Goal: Task Accomplishment & Management: Manage account settings

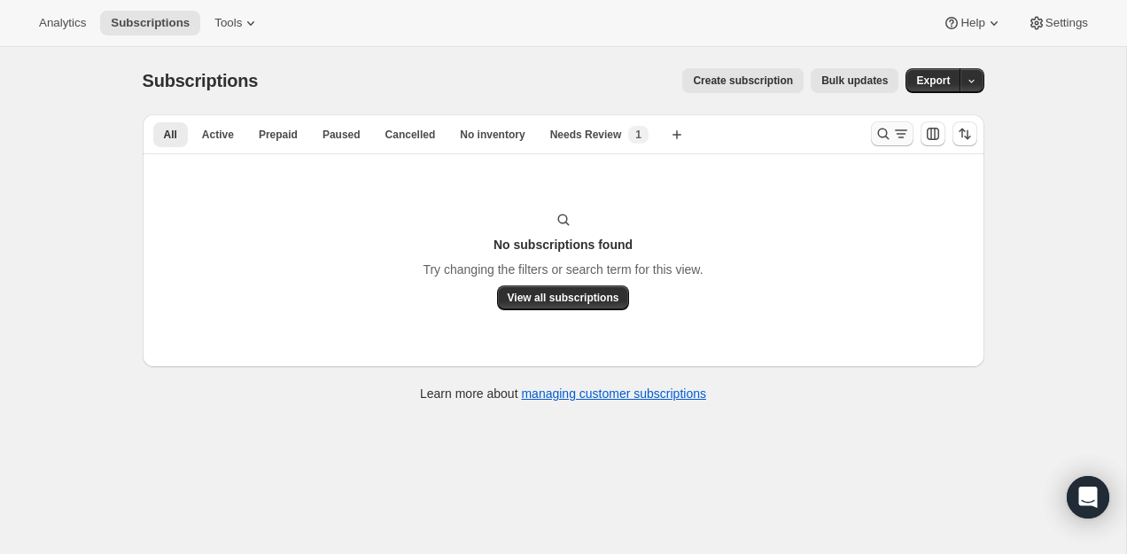
click at [882, 128] on icon "Search and filter results" at bounding box center [883, 134] width 18 height 18
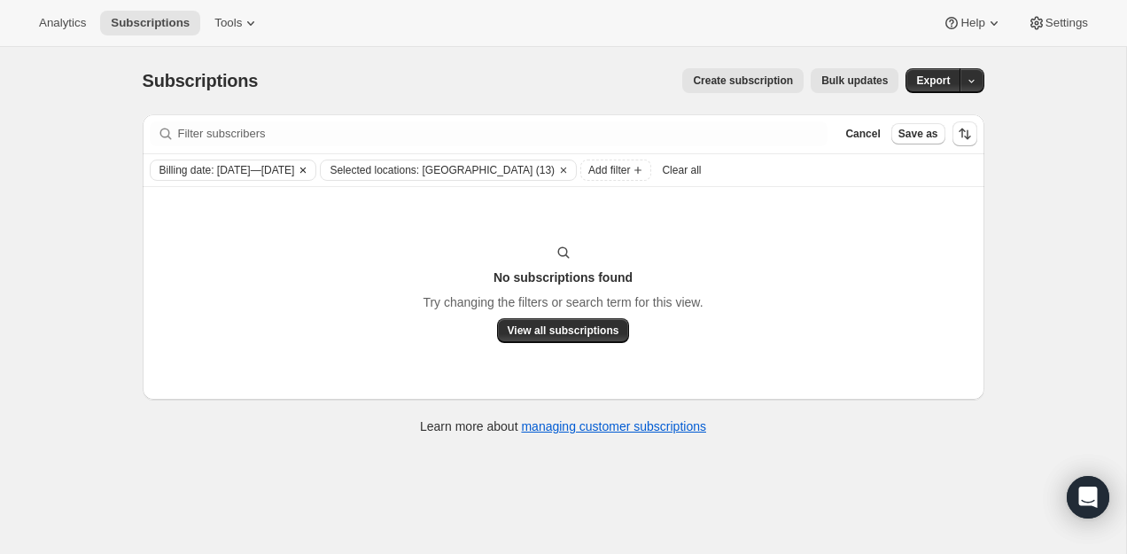
click at [306, 167] on icon "Clear" at bounding box center [302, 169] width 5 height 5
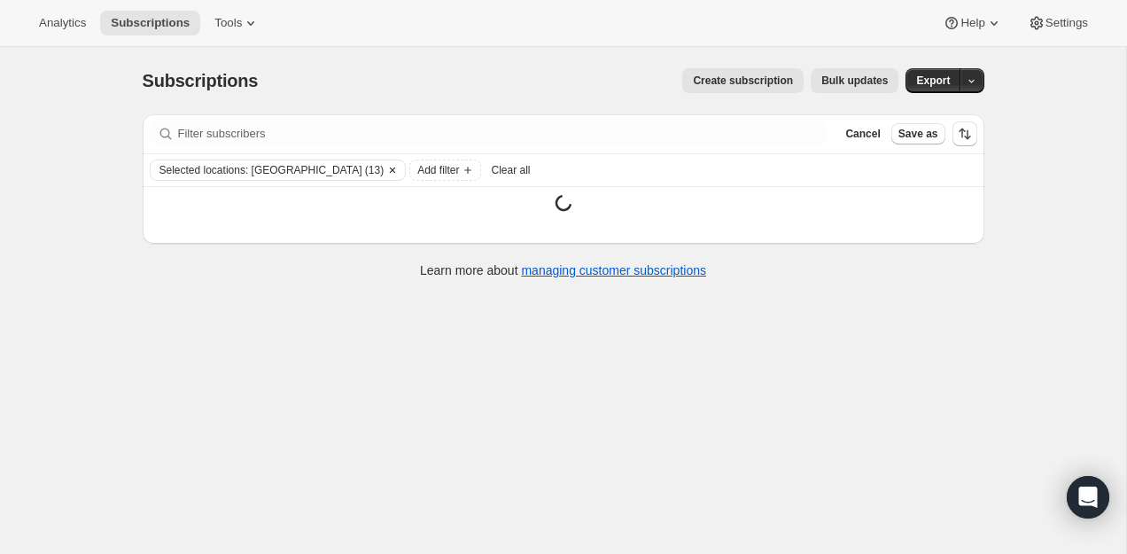
click at [385, 166] on icon "Clear" at bounding box center [392, 170] width 14 height 14
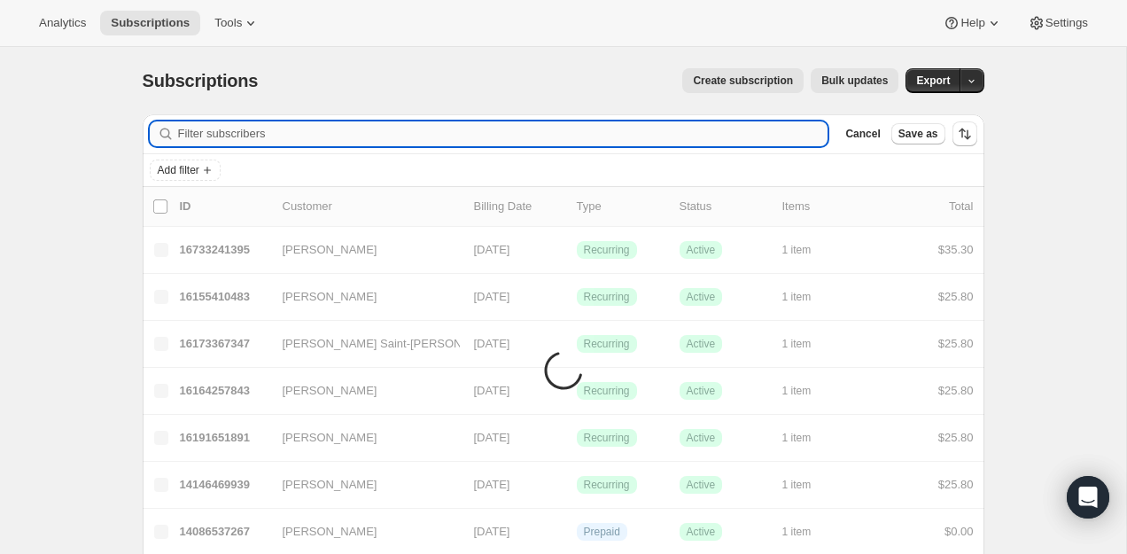
click at [329, 133] on input "Filter subscribers" at bounding box center [503, 133] width 650 height 25
paste input "[PERSON_NAME]"
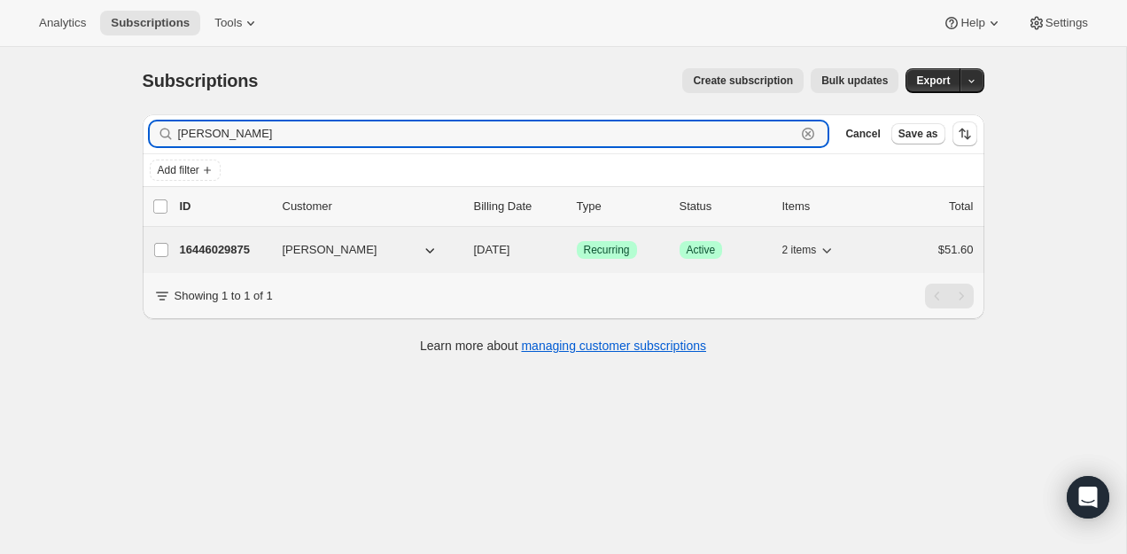
type input "[PERSON_NAME]"
click at [226, 244] on p "16446029875" at bounding box center [224, 250] width 89 height 18
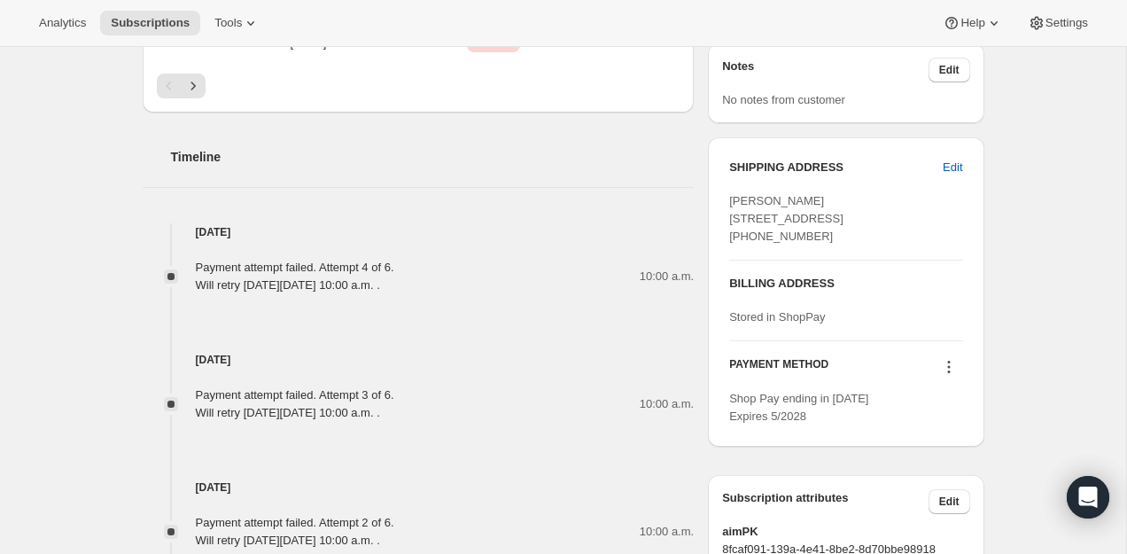
scroll to position [796, 0]
click at [952, 160] on span "Edit" at bounding box center [951, 169] width 19 height 18
select select "QC"
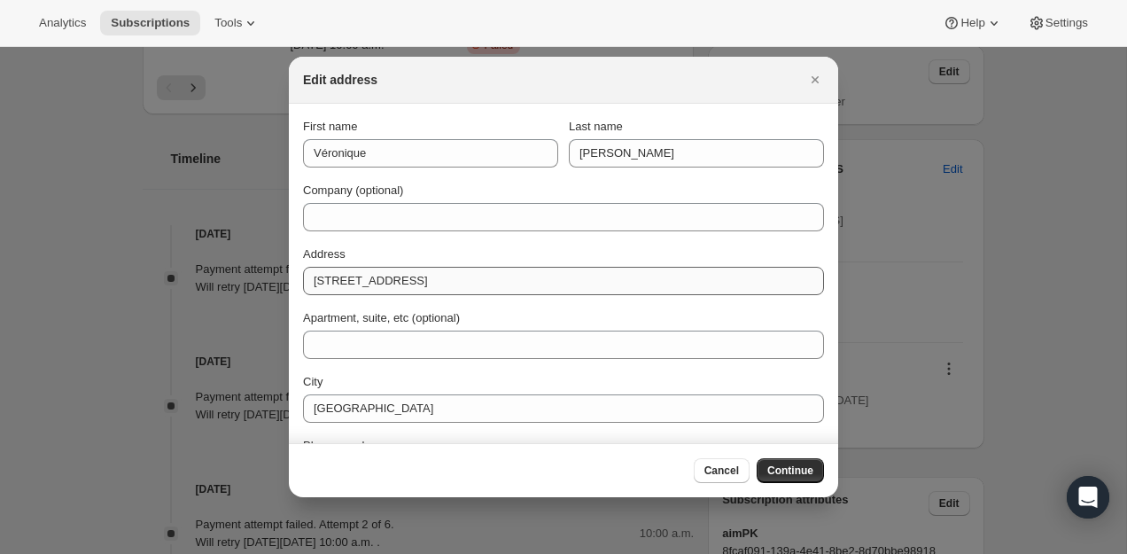
scroll to position [121, 0]
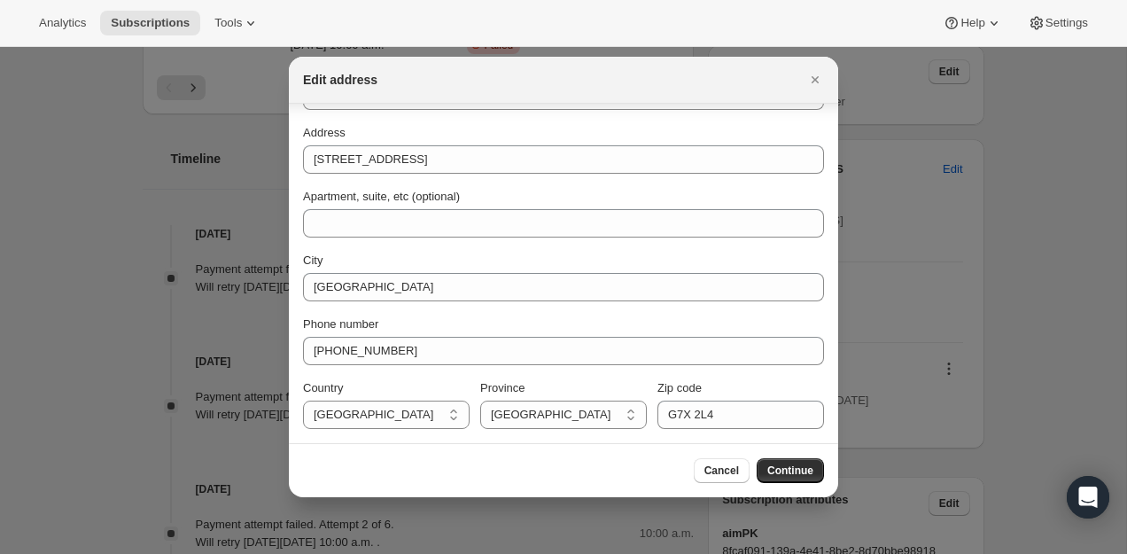
click at [804, 61] on div "Edit address" at bounding box center [563, 80] width 549 height 47
click at [805, 65] on div "Edit address" at bounding box center [563, 80] width 549 height 47
click at [808, 76] on icon "Close" at bounding box center [815, 80] width 18 height 18
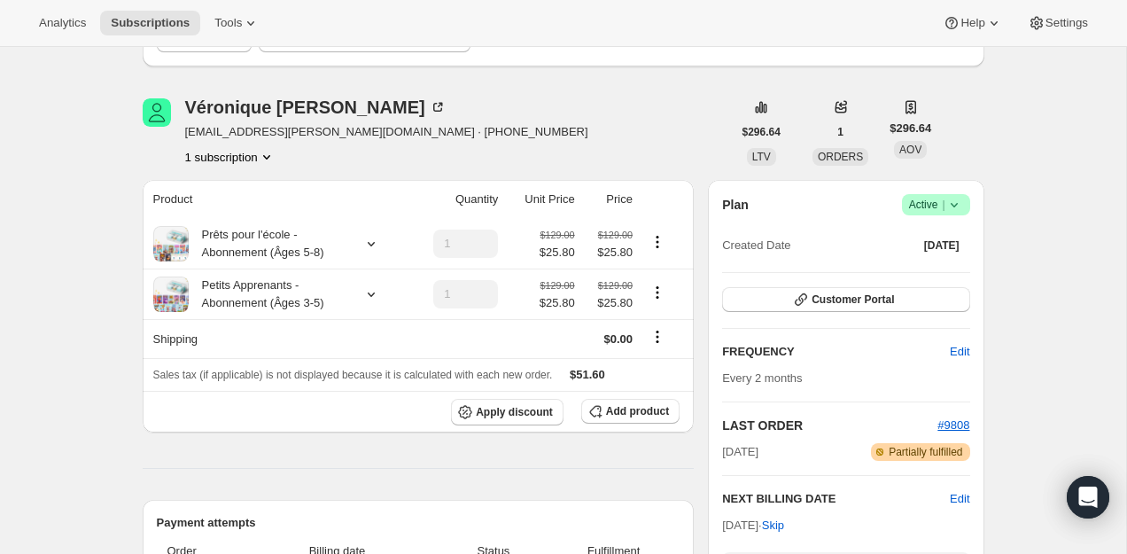
scroll to position [208, 0]
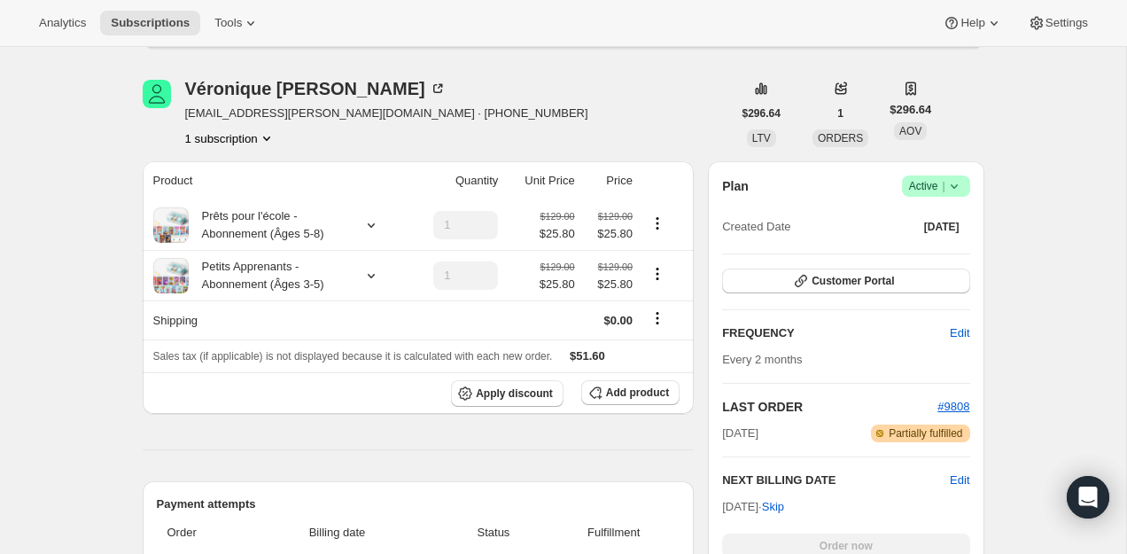
click at [432, 118] on span "[EMAIL_ADDRESS][PERSON_NAME][DOMAIN_NAME] · [PHONE_NUMBER]" at bounding box center [386, 114] width 403 height 18
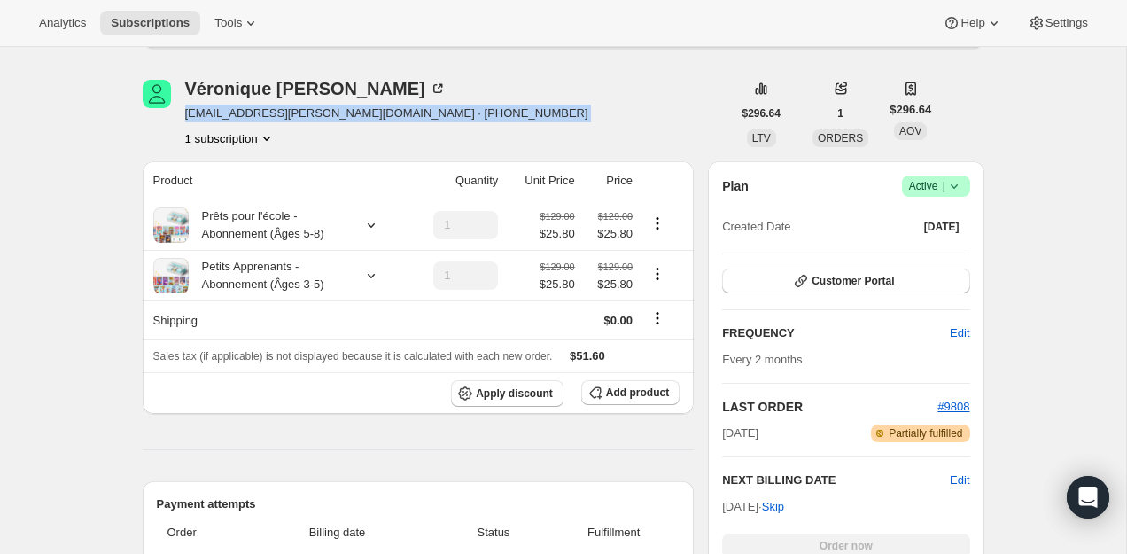
click at [432, 118] on span "[EMAIL_ADDRESS][PERSON_NAME][DOMAIN_NAME] · [PHONE_NUMBER]" at bounding box center [386, 114] width 403 height 18
click at [450, 116] on span "[EMAIL_ADDRESS][PERSON_NAME][DOMAIN_NAME] · [PHONE_NUMBER]" at bounding box center [386, 114] width 403 height 18
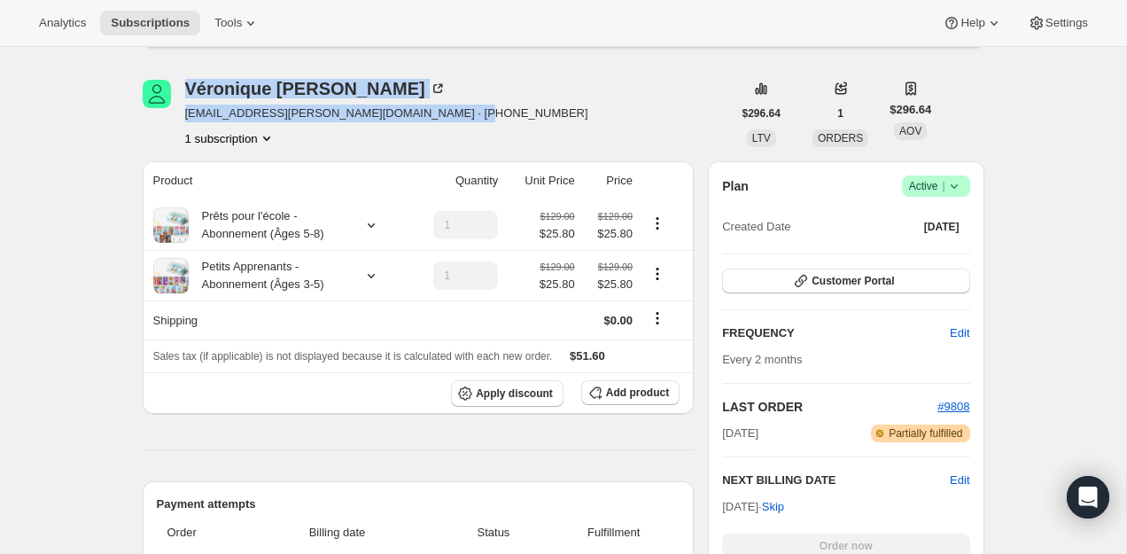
drag, startPoint x: 455, startPoint y: 116, endPoint x: 174, endPoint y: 116, distance: 280.8
click at [174, 116] on div "[PERSON_NAME] [EMAIL_ADDRESS][PERSON_NAME][DOMAIN_NAME] · [PHONE_NUMBER] 1 subs…" at bounding box center [437, 113] width 589 height 67
copy div "[PERSON_NAME] [EMAIL_ADDRESS][PERSON_NAME][DOMAIN_NAME]"
click at [273, 112] on span "[EMAIL_ADDRESS][PERSON_NAME][DOMAIN_NAME] · [PHONE_NUMBER]" at bounding box center [386, 114] width 403 height 18
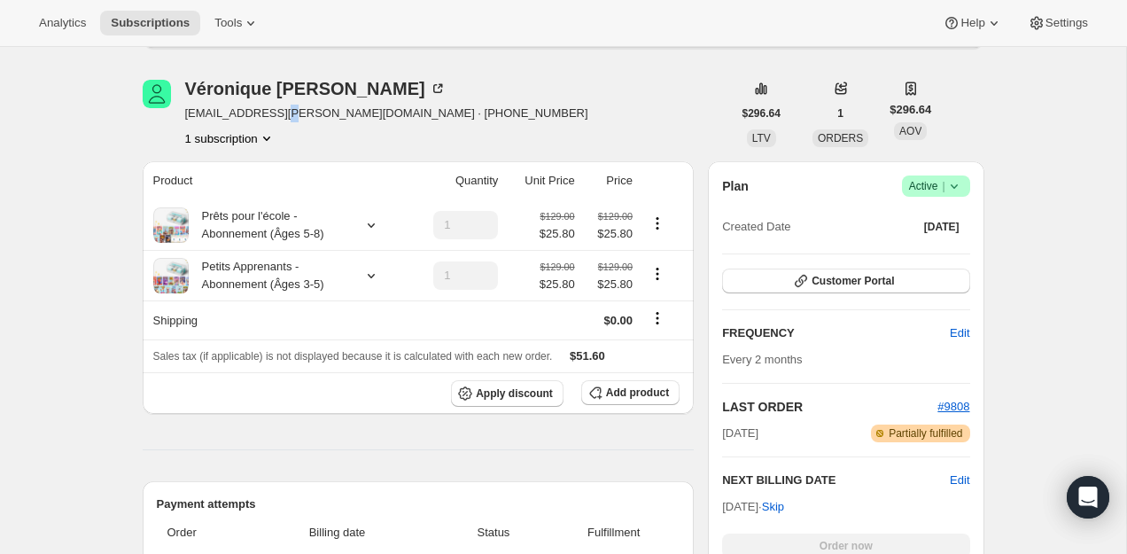
click at [273, 112] on span "[EMAIL_ADDRESS][PERSON_NAME][DOMAIN_NAME] · [PHONE_NUMBER]" at bounding box center [386, 114] width 403 height 18
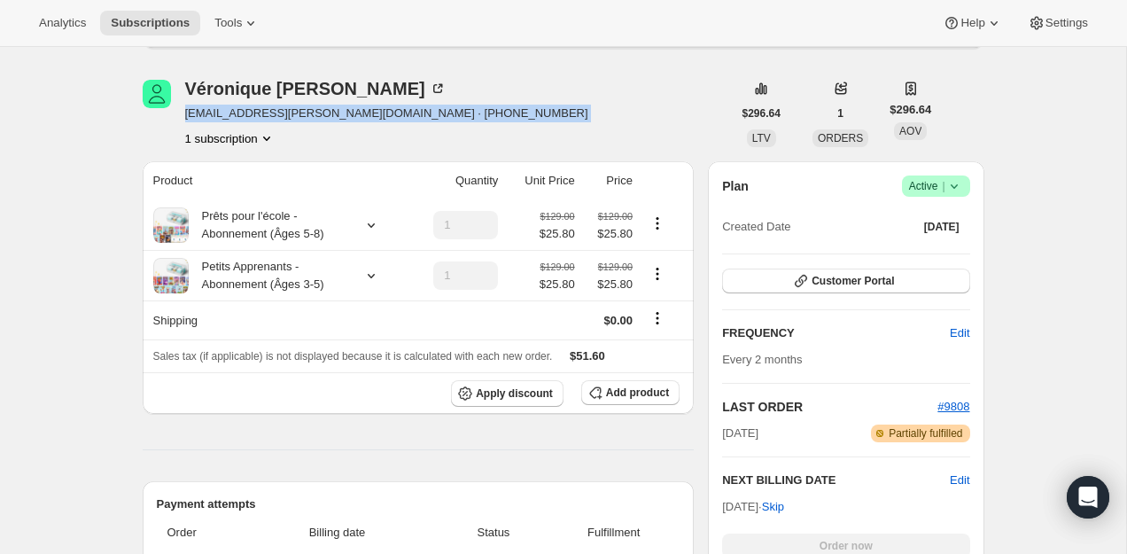
click at [273, 112] on span "[EMAIL_ADDRESS][PERSON_NAME][DOMAIN_NAME] · [PHONE_NUMBER]" at bounding box center [386, 114] width 403 height 18
